Goal: Information Seeking & Learning: Check status

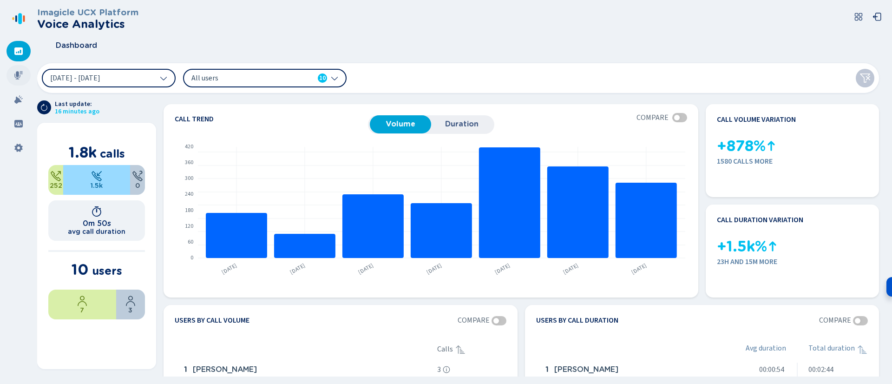
click at [20, 72] on icon at bounding box center [18, 75] width 8 height 8
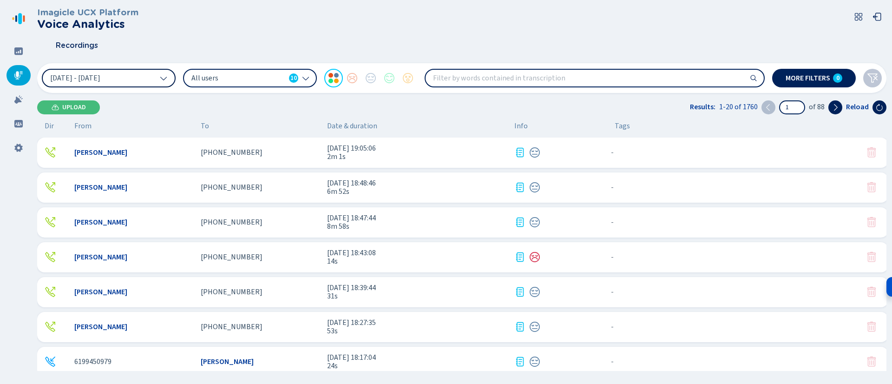
click at [151, 73] on button "[DATE] - [DATE]" at bounding box center [109, 78] width 134 height 19
click at [484, 82] on input "search" at bounding box center [594, 78] width 338 height 17
type input "kelly"
click at [287, 80] on div "All users 10" at bounding box center [244, 78] width 107 height 10
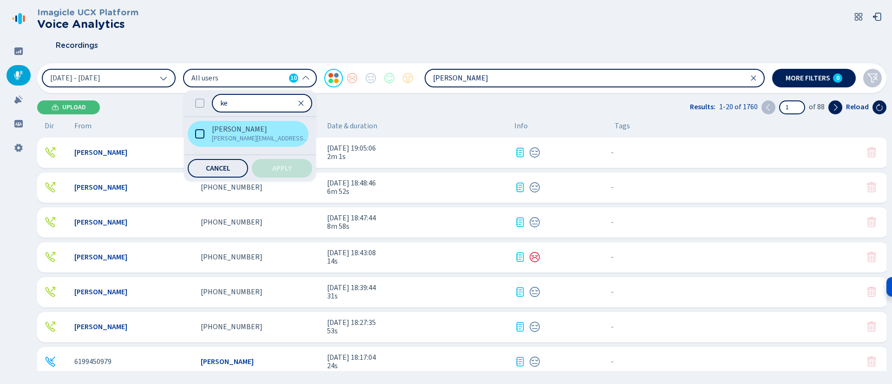
type input "ke"
click at [196, 136] on icon at bounding box center [199, 133] width 9 height 9
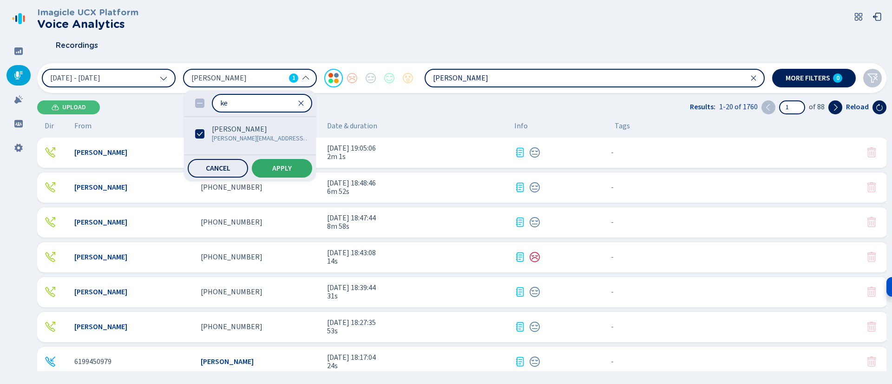
click at [264, 165] on button "Apply" at bounding box center [282, 168] width 60 height 19
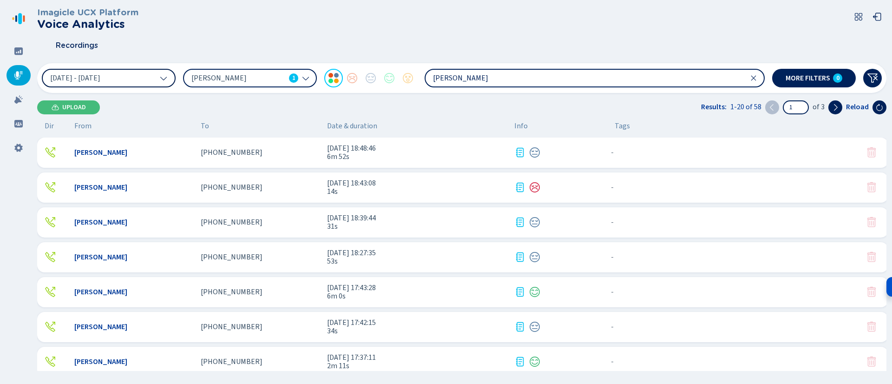
click at [141, 83] on button "[DATE] - [DATE]" at bounding box center [109, 78] width 134 height 19
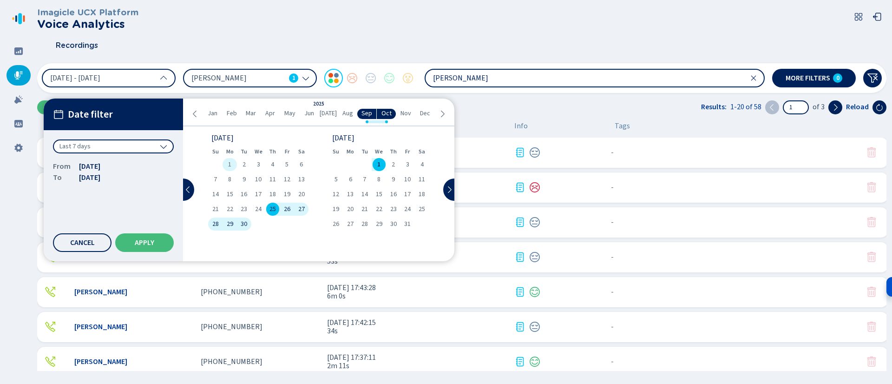
click at [230, 166] on span "1" at bounding box center [229, 164] width 3 height 7
click at [137, 246] on span "Apply" at bounding box center [145, 242] width 20 height 7
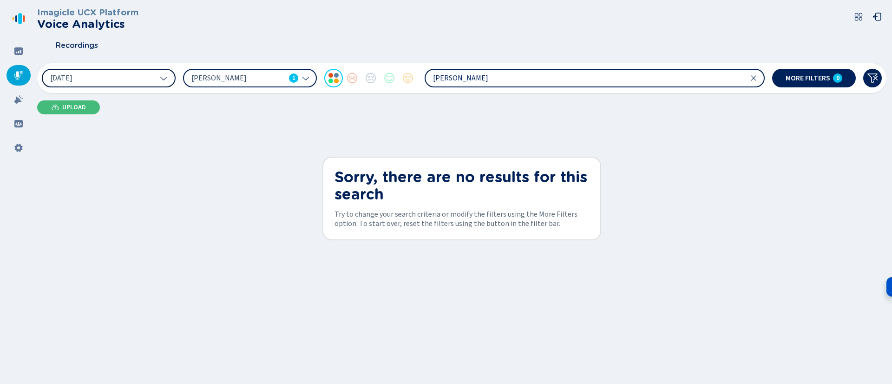
click at [143, 81] on button "1 Sep 2025" at bounding box center [109, 78] width 134 height 19
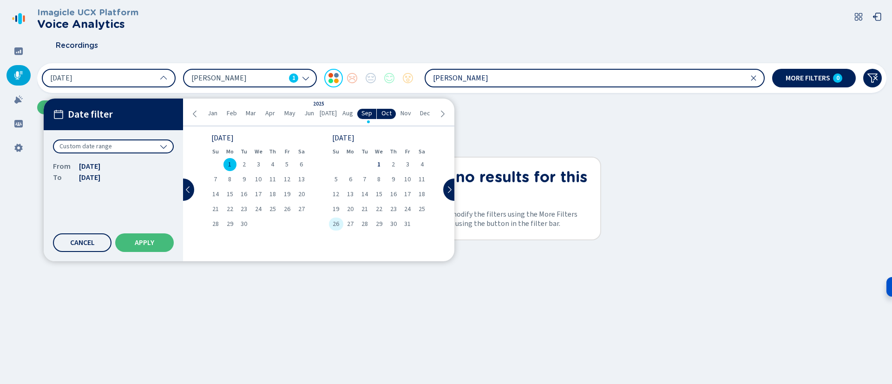
click at [335, 223] on span "26" at bounding box center [335, 224] width 7 height 7
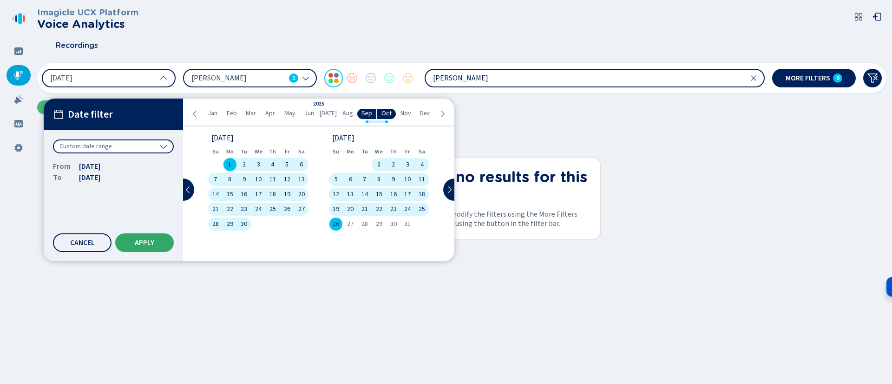
click at [144, 243] on span "Apply" at bounding box center [145, 242] width 20 height 7
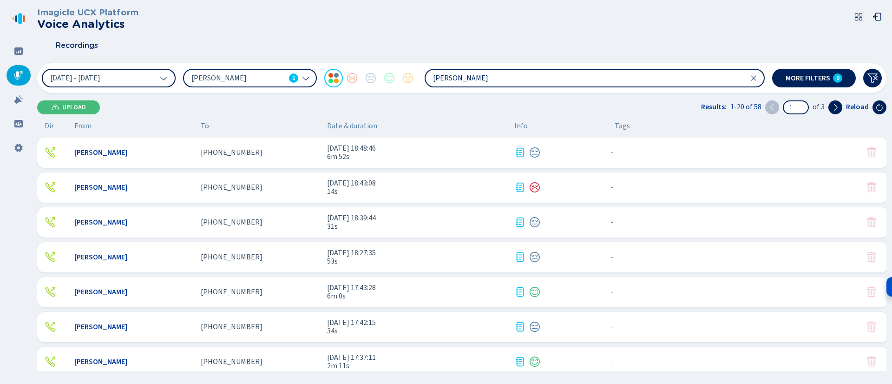
click at [160, 80] on icon at bounding box center [163, 77] width 7 height 7
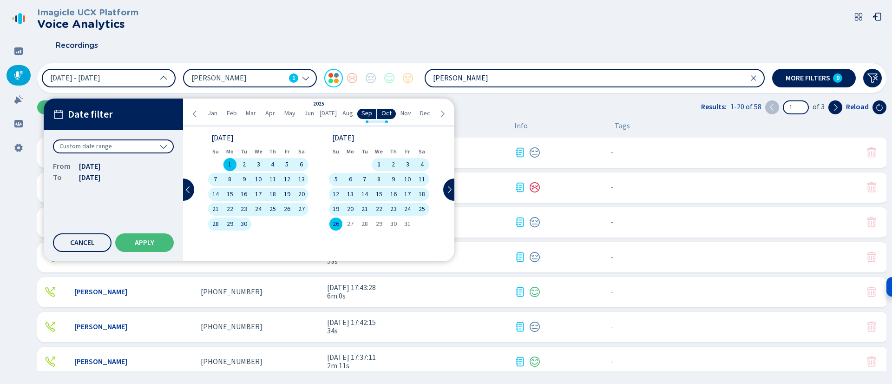
click at [374, 160] on div "1" at bounding box center [379, 164] width 14 height 13
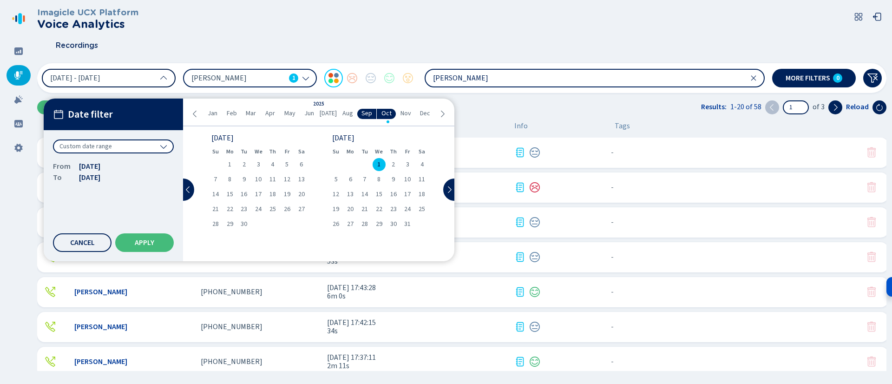
click at [384, 163] on div "1" at bounding box center [379, 164] width 14 height 13
click at [381, 162] on div "1" at bounding box center [379, 164] width 14 height 13
click at [157, 241] on button "Apply" at bounding box center [144, 242] width 59 height 19
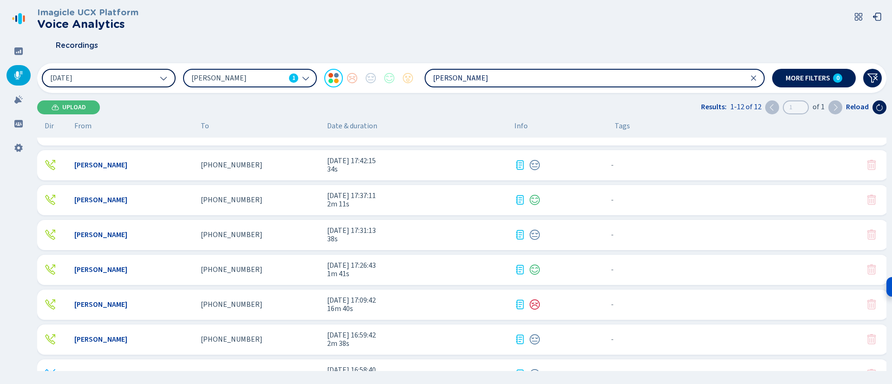
scroll to position [183, 0]
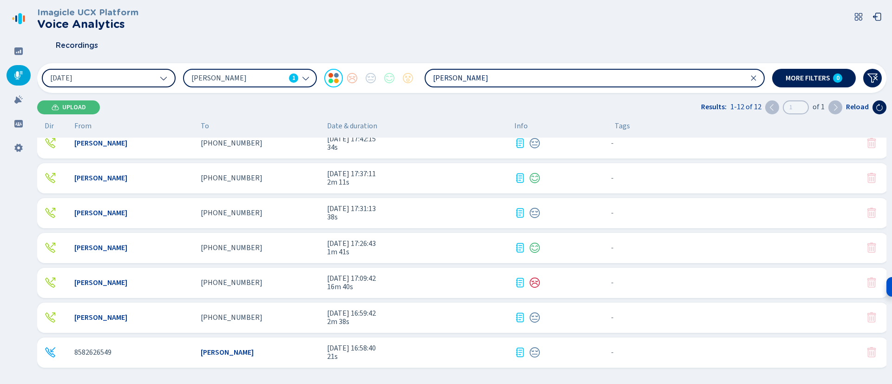
click at [461, 78] on input "kelly" at bounding box center [594, 78] width 338 height 17
paste input "8582626545"
type input "8582626545"
click at [808, 81] on span "More filters" at bounding box center [807, 77] width 45 height 7
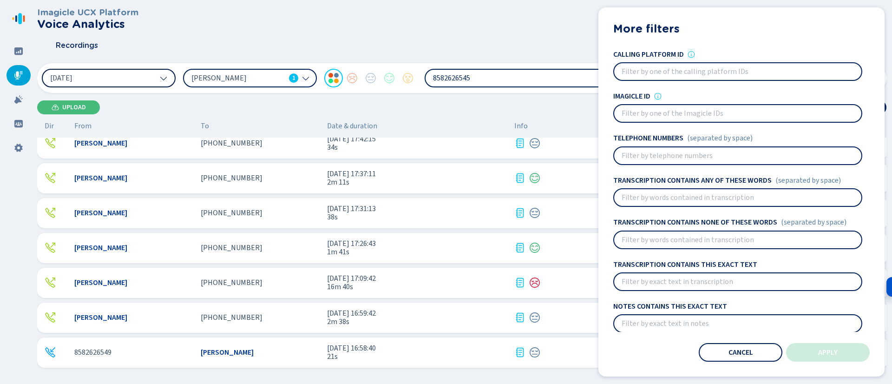
click at [661, 111] on input at bounding box center [737, 113] width 247 height 17
paste input "4904fd6e-7ac0-4a15-abe6-ee8532d9f9df"
type input "4904fd6e-7ac0-4a15-abe6-ee8532d9f9df"
click at [837, 350] on span "Apply" at bounding box center [828, 351] width 20 height 7
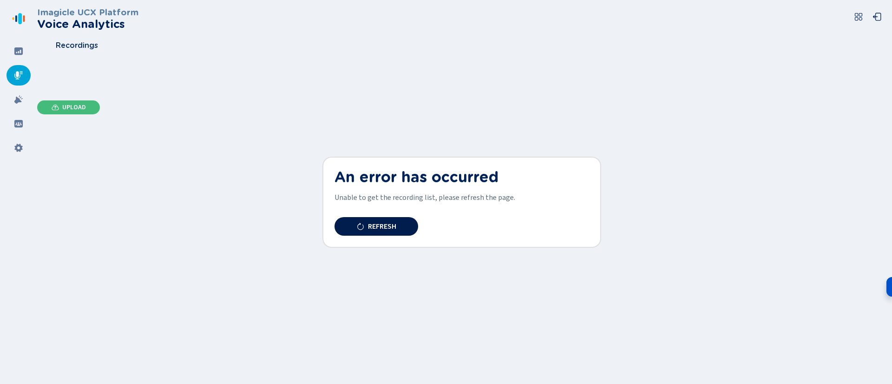
click at [397, 225] on button "Refresh" at bounding box center [376, 226] width 84 height 19
click at [22, 68] on div at bounding box center [19, 75] width 24 height 20
click at [18, 56] on div at bounding box center [19, 51] width 24 height 20
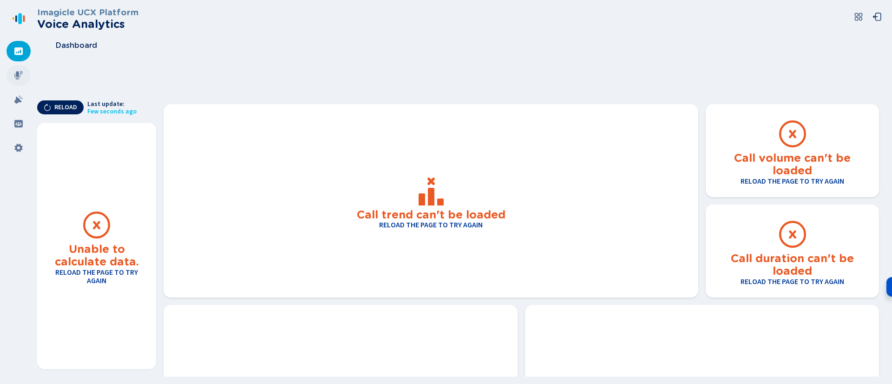
click at [22, 78] on icon at bounding box center [18, 75] width 9 height 9
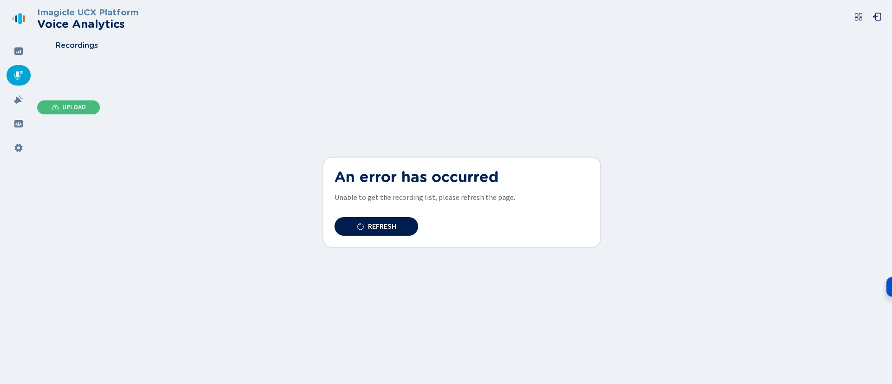
click at [379, 228] on span "Refresh" at bounding box center [382, 225] width 28 height 7
click at [17, 59] on div at bounding box center [19, 51] width 24 height 20
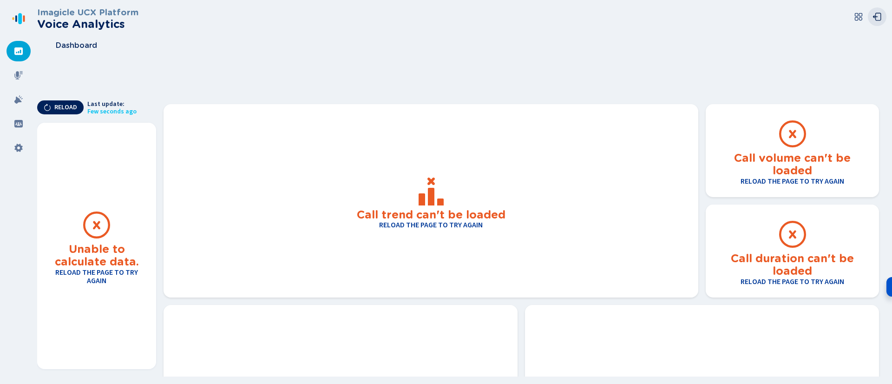
click at [872, 14] on button at bounding box center [876, 16] width 19 height 19
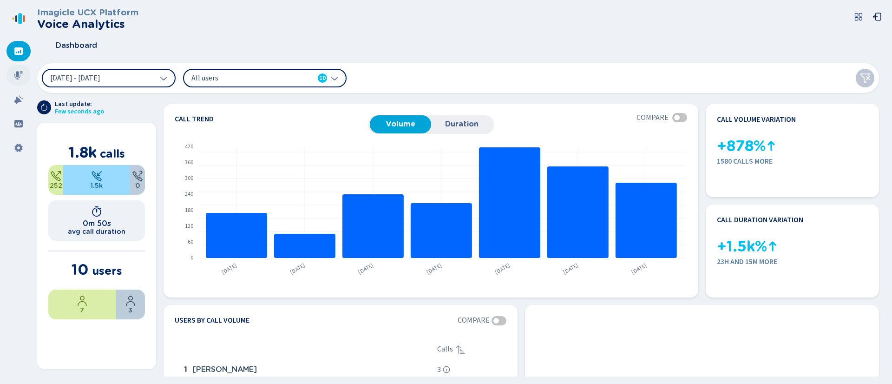
click at [18, 79] on icon at bounding box center [18, 75] width 9 height 9
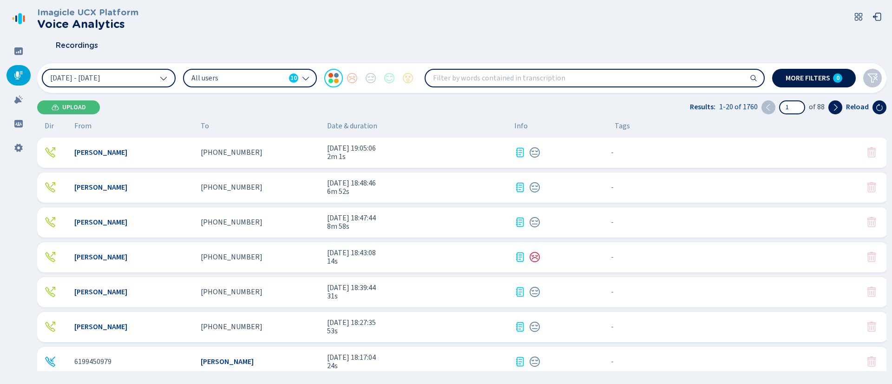
click at [798, 81] on span "More filters" at bounding box center [807, 77] width 45 height 7
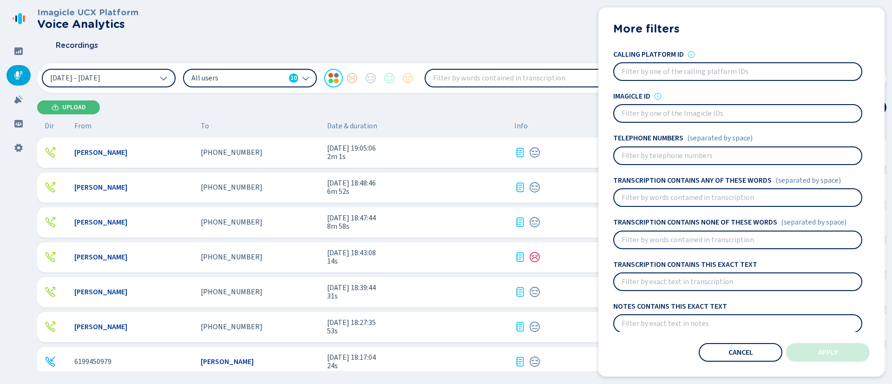
click at [641, 111] on input at bounding box center [737, 113] width 247 height 17
paste input "4904fd6e-7ac0-4a15-abe6-ee8532d9f9df"
type input "4904fd6e-7ac0-4a15-abe6-ee8532d9f9df"
click at [818, 353] on span "Apply" at bounding box center [828, 351] width 20 height 7
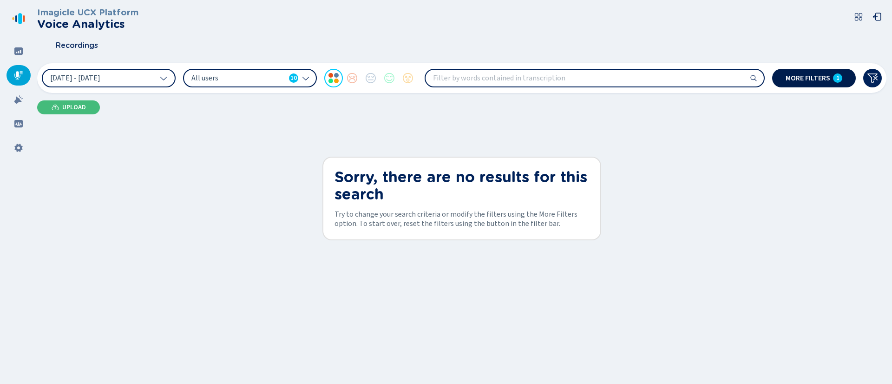
click at [827, 72] on button "More filters 1" at bounding box center [814, 78] width 84 height 19
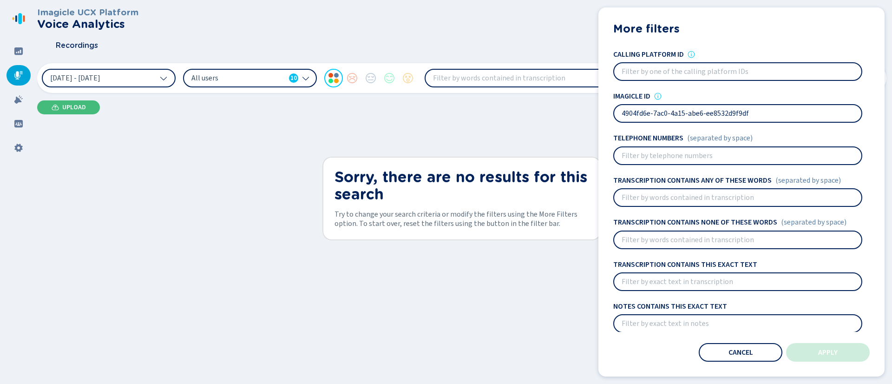
drag, startPoint x: 769, startPoint y: 114, endPoint x: 539, endPoint y: 98, distance: 230.9
click at [539, 93] on div "[DATE] - [DATE] All users 10 More filters 1 More filters Calling platform ID Im…" at bounding box center [461, 78] width 849 height 30
click at [655, 156] on input at bounding box center [737, 155] width 247 height 17
paste input "654694360"
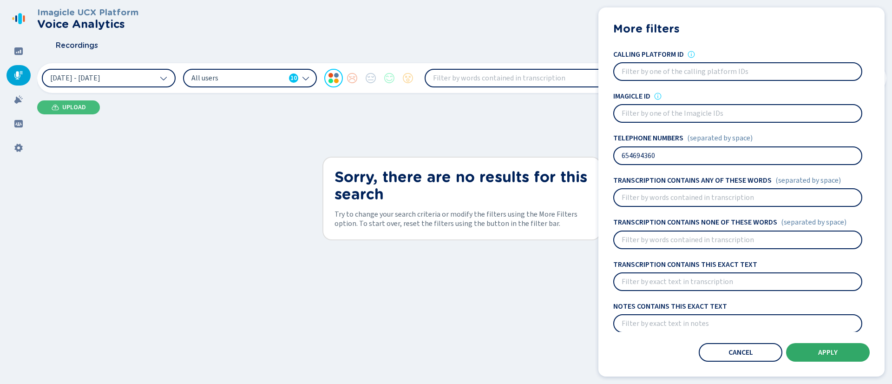
type input "654694360"
click at [823, 346] on button "Apply" at bounding box center [828, 352] width 84 height 19
